Goal: Find specific page/section: Find specific page/section

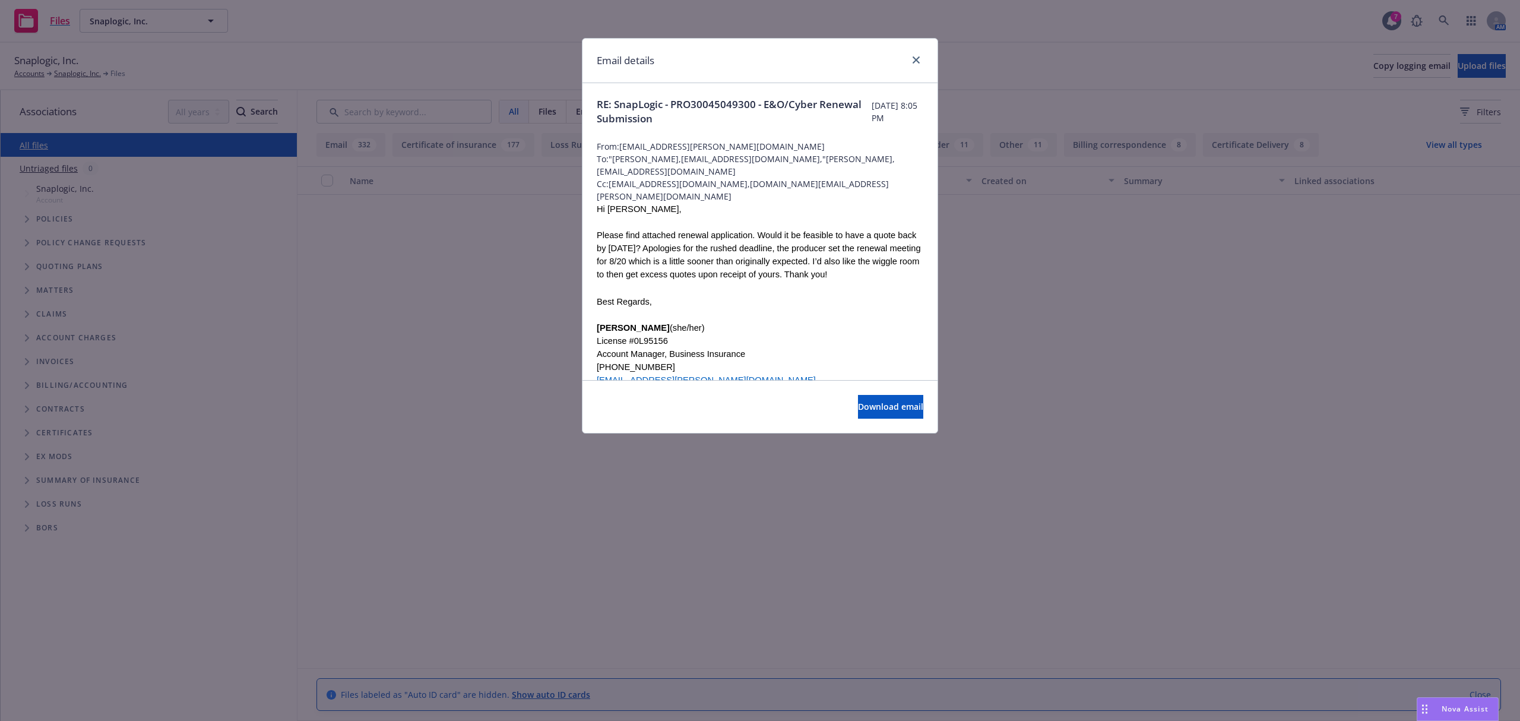
scroll to position [29306, 0]
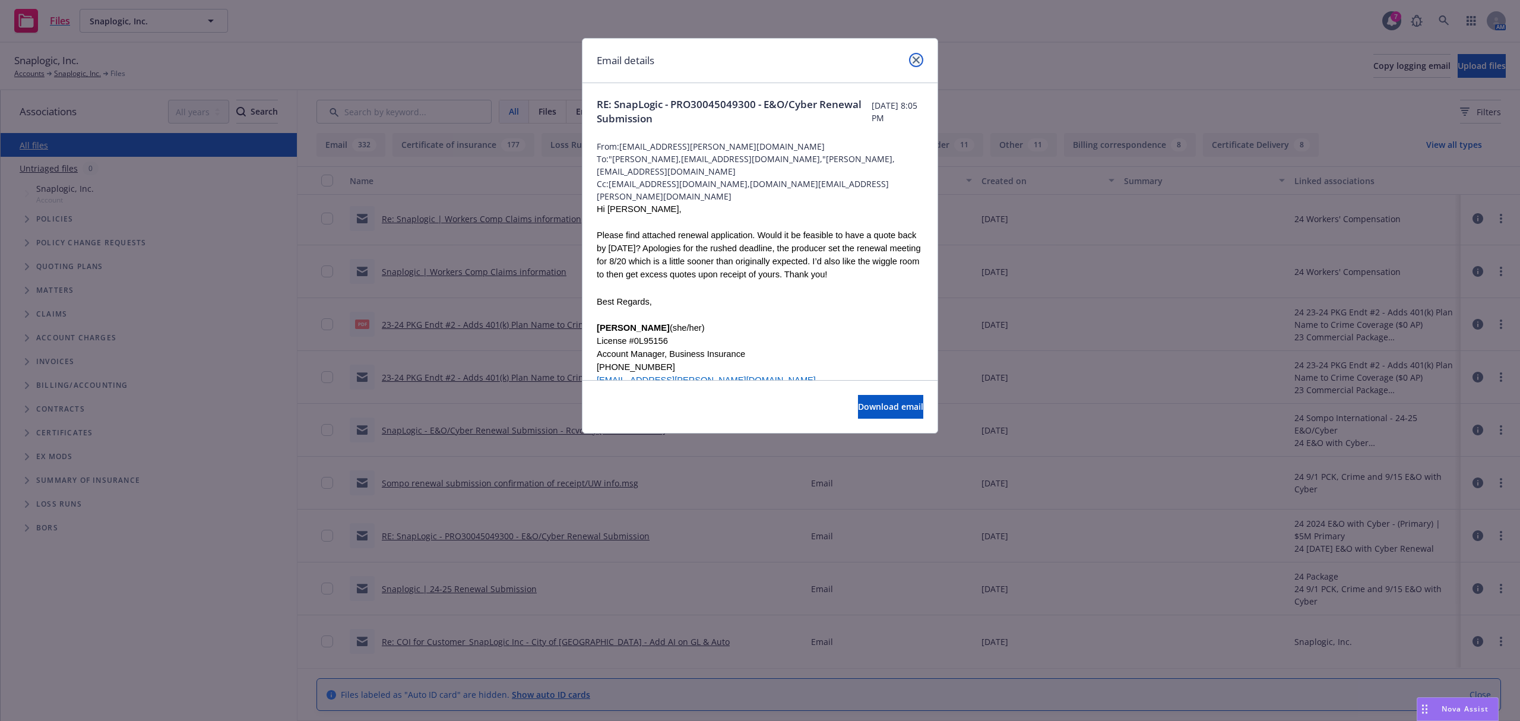
click at [911, 58] on link "close" at bounding box center [916, 60] width 14 height 14
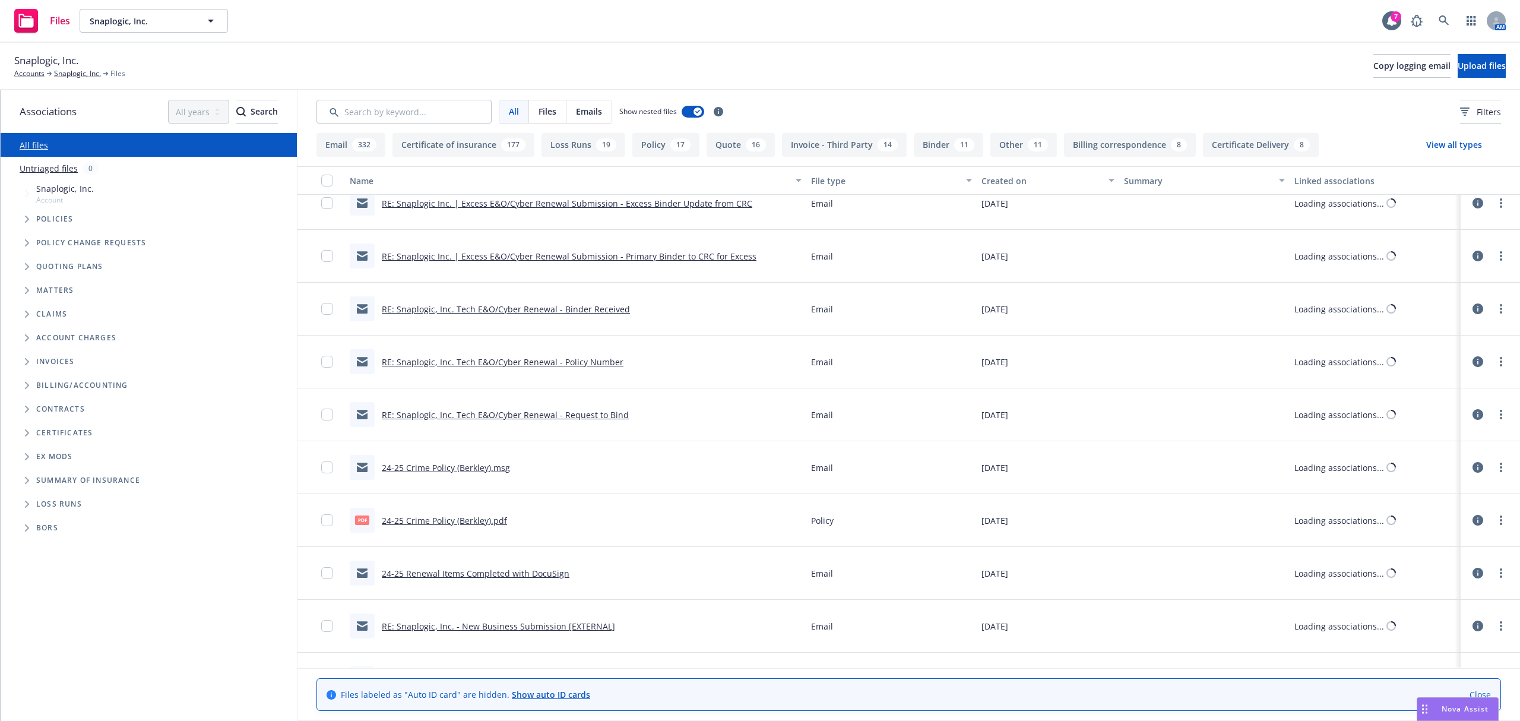
scroll to position [25686, 0]
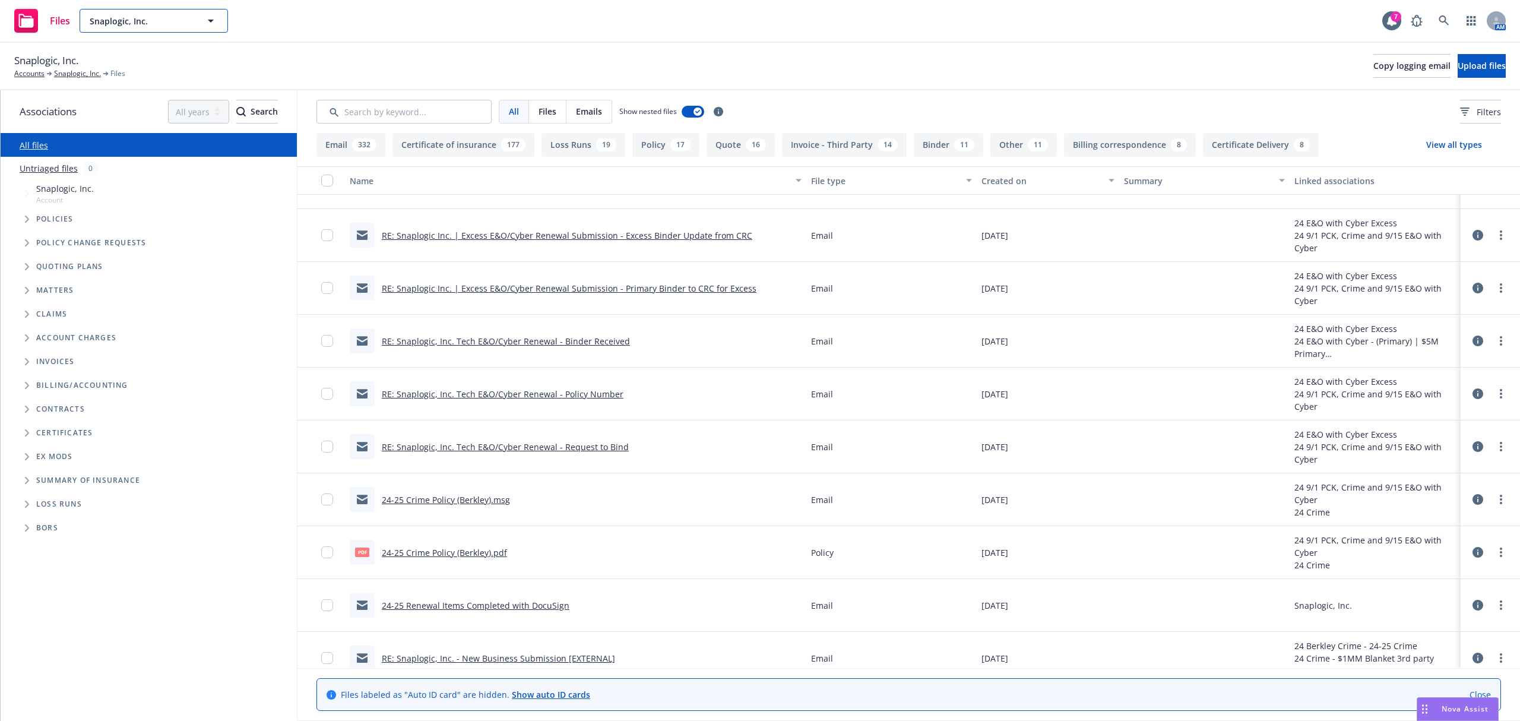
click at [181, 25] on span "Snaplogic, Inc." at bounding box center [141, 21] width 103 height 12
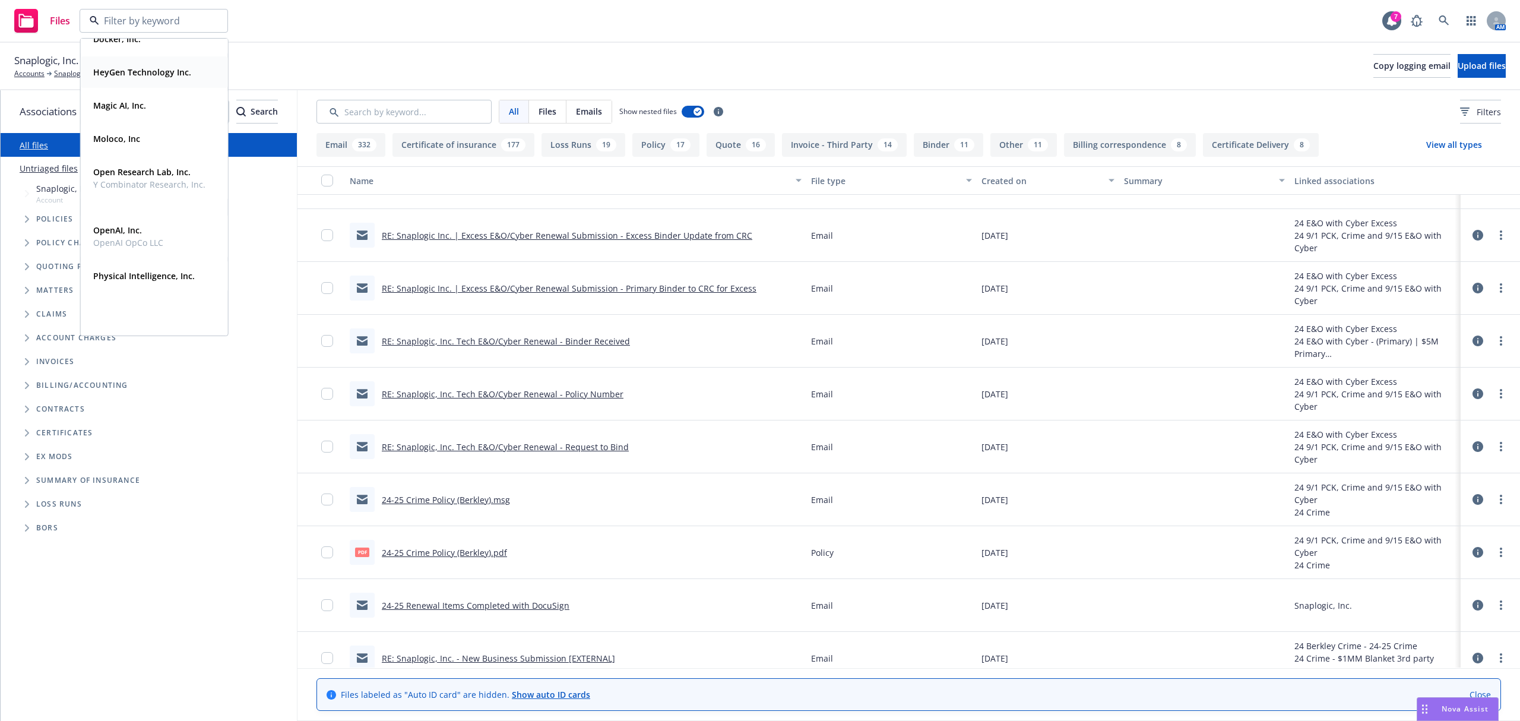
scroll to position [138, 0]
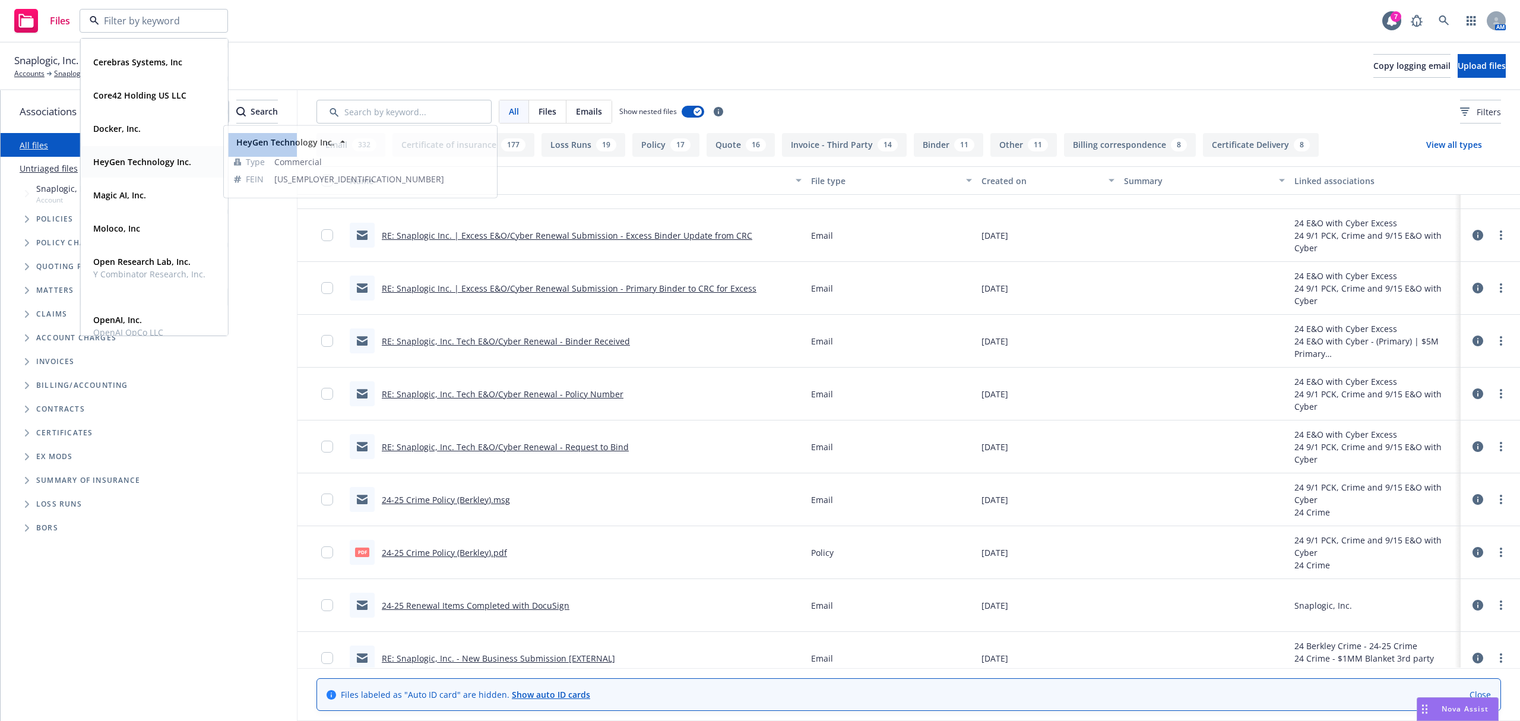
click at [170, 157] on strong "HeyGen Technology Inc." at bounding box center [142, 161] width 98 height 11
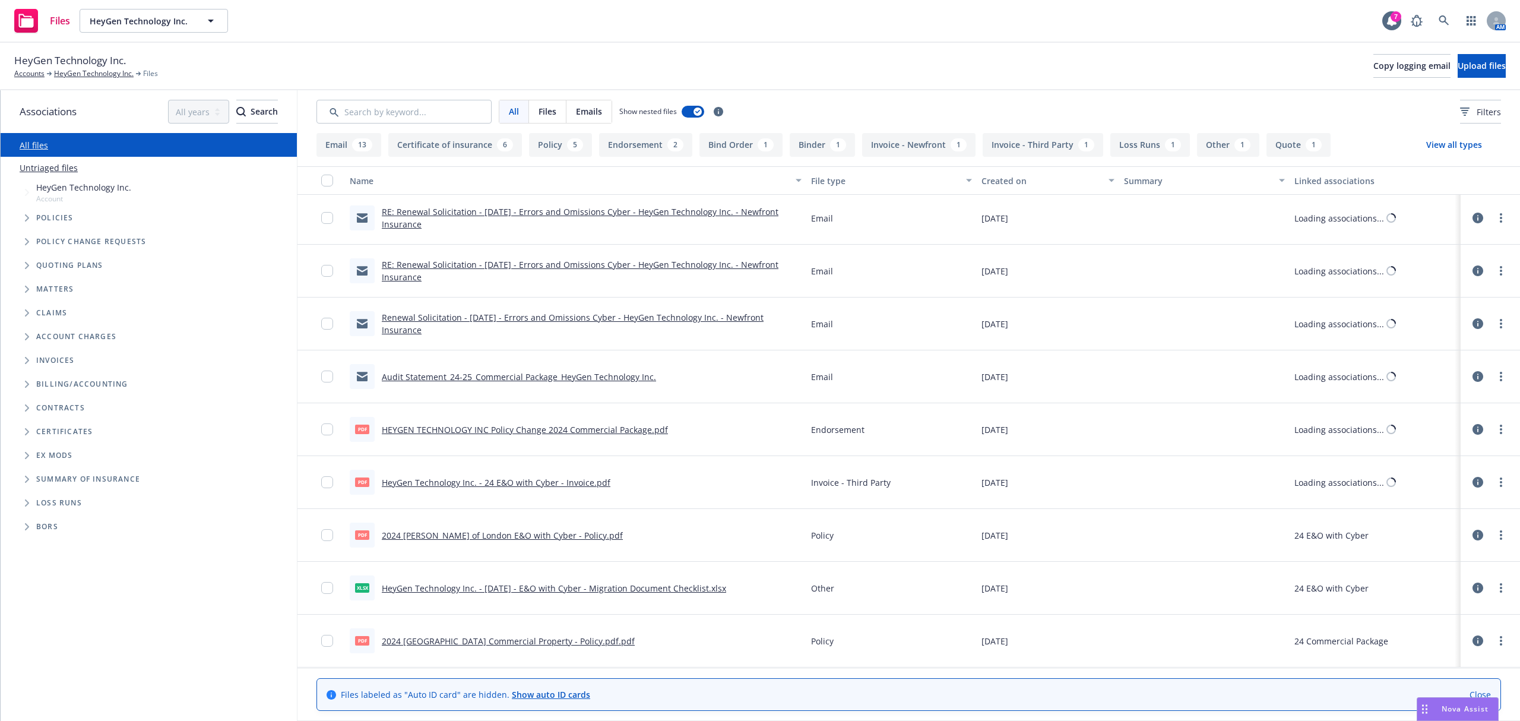
scroll to position [1259, 0]
click at [88, 80] on div "HeyGen Technology Inc. Accounts HeyGen Technology Inc. Files Copy logging email…" at bounding box center [760, 66] width 1520 height 47
click at [77, 77] on link "HeyGen Technology Inc." at bounding box center [94, 73] width 80 height 11
